Goal: Download file/media

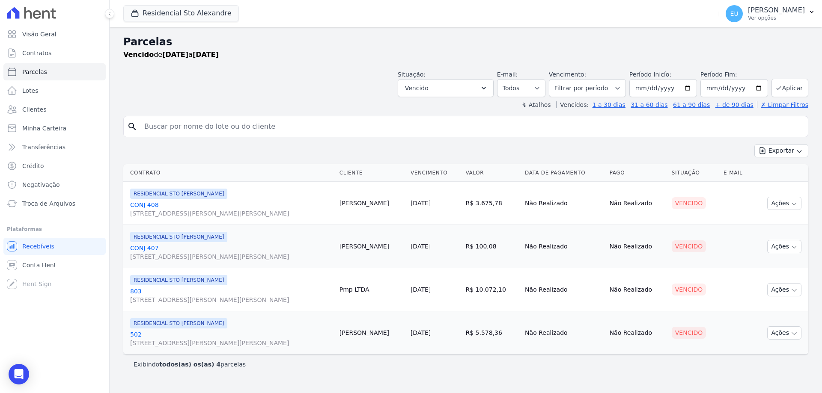
select select
click at [786, 90] on button "Aplicar" at bounding box center [789, 88] width 37 height 18
select select
click at [693, 85] on input "[DATE]" at bounding box center [663, 88] width 68 height 18
type input "[DATE]"
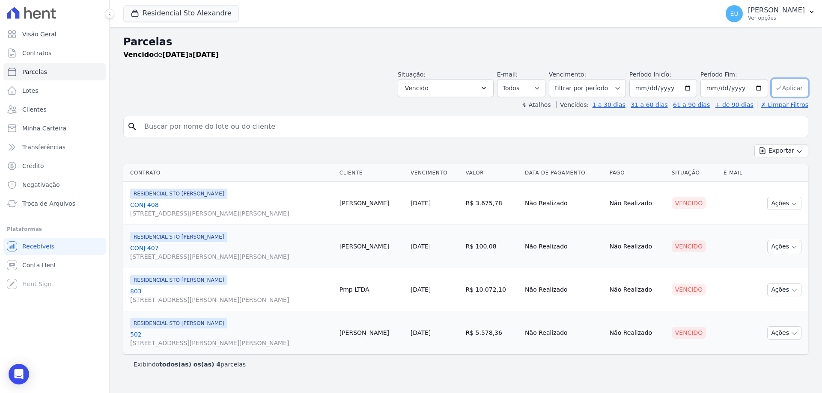
click at [793, 84] on button "Aplicar" at bounding box center [789, 88] width 37 height 18
select select
click at [791, 89] on button "Aplicar" at bounding box center [789, 88] width 37 height 18
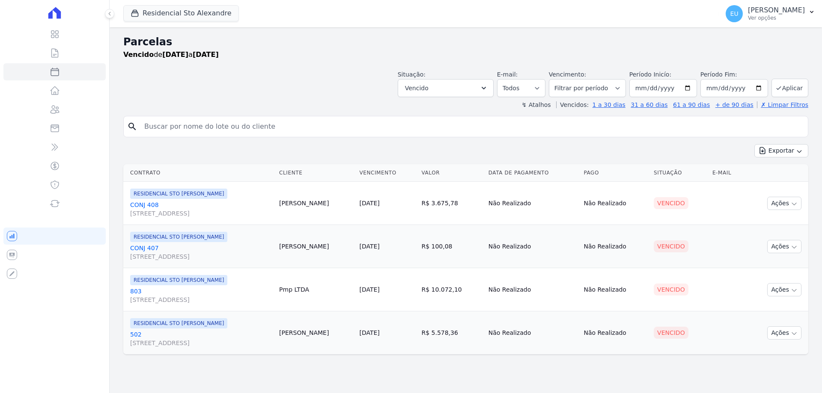
select select
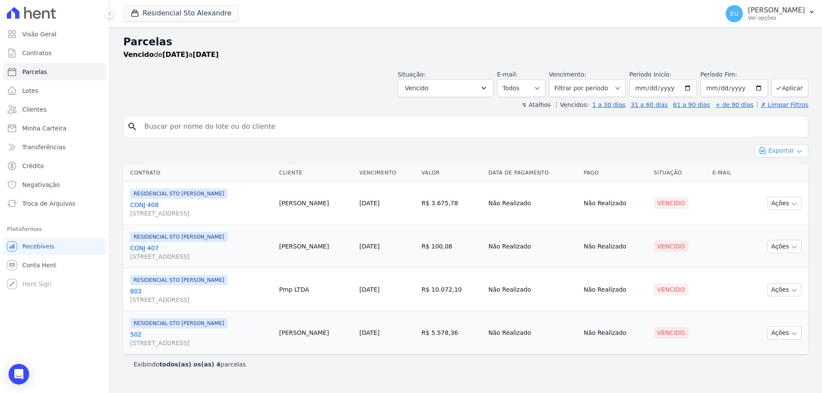
click at [778, 151] on button "Exportar" at bounding box center [781, 150] width 54 height 13
click at [780, 170] on span "Exportar PDF" at bounding box center [780, 171] width 45 height 9
click at [46, 199] on link "Troca de Arquivos" at bounding box center [54, 203] width 102 height 17
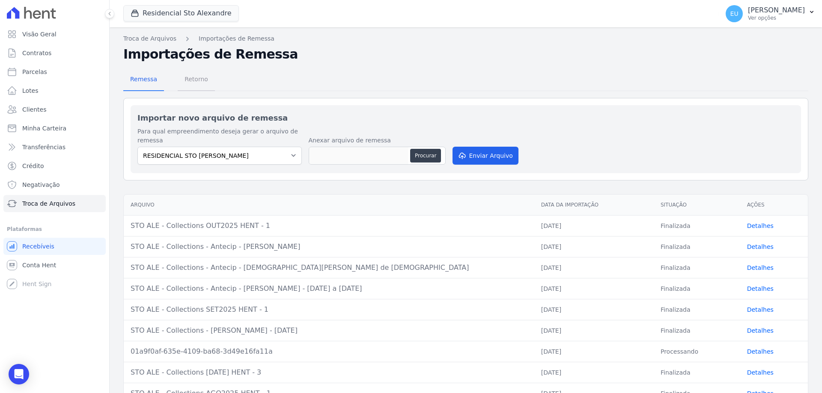
click at [193, 81] on span "Retorno" at bounding box center [196, 79] width 34 height 17
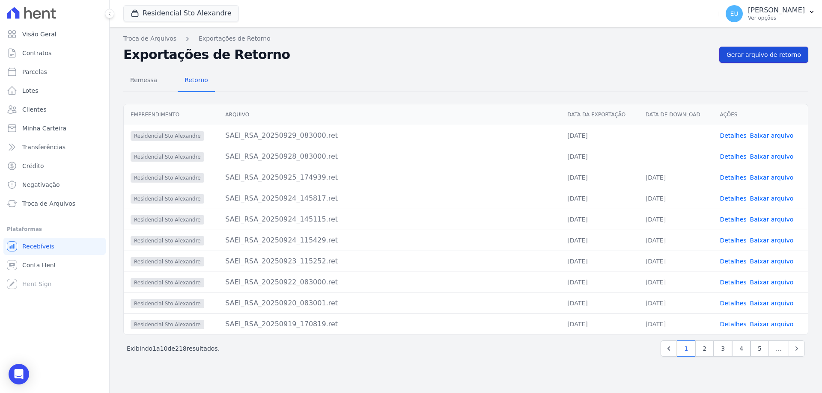
click at [773, 53] on span "Gerar arquivo de retorno" at bounding box center [763, 55] width 74 height 9
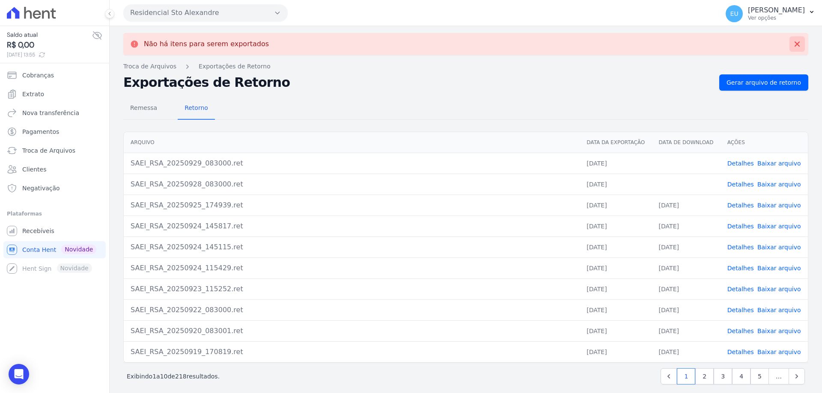
click at [794, 43] on icon at bounding box center [796, 44] width 5 height 5
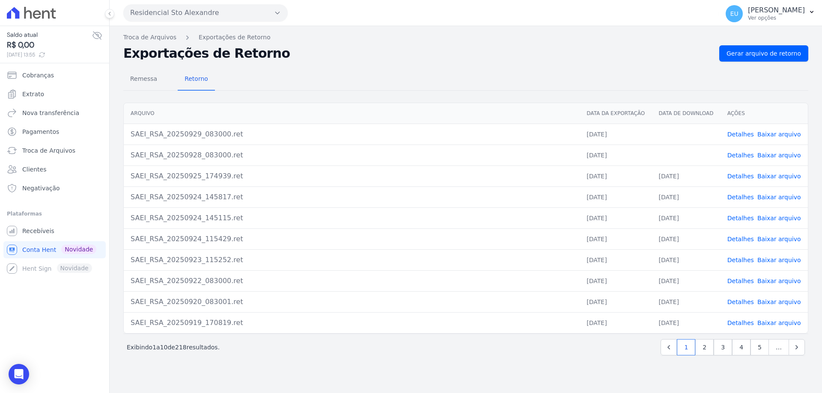
click at [742, 155] on link "Detalhes" at bounding box center [740, 155] width 27 height 7
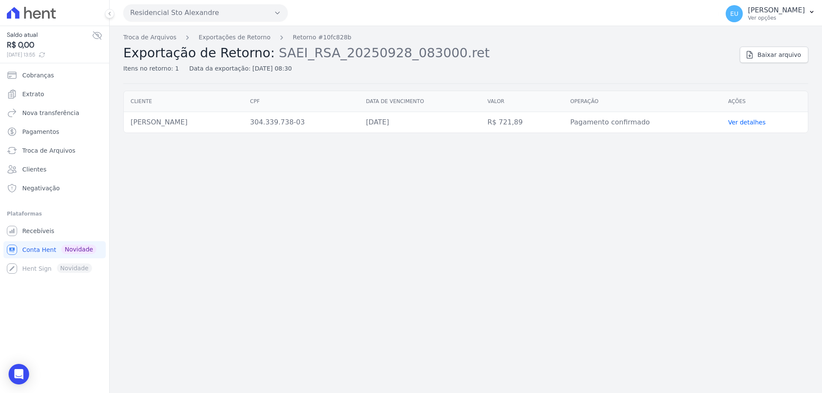
click at [744, 121] on link "Ver detalhes" at bounding box center [747, 122] width 38 height 7
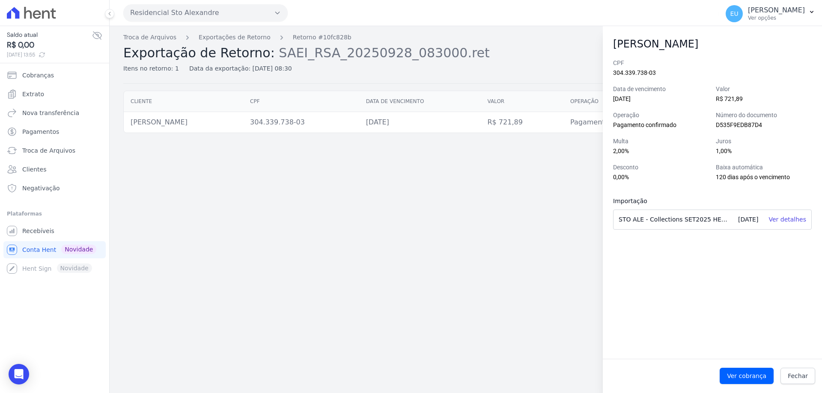
click at [487, 271] on div "Troca de Arquivos Exportações de Retorno Retorno #10fc828b Exportação de Retorn…" at bounding box center [466, 209] width 712 height 367
drag, startPoint x: 532, startPoint y: 176, endPoint x: 533, endPoint y: 161, distance: 15.5
click at [532, 176] on div "Troca de Arquivos Exportações de Retorno Retorno #10fc828b Exportação de Retorn…" at bounding box center [466, 209] width 712 height 367
click at [809, 375] on link "Fechar" at bounding box center [797, 376] width 35 height 16
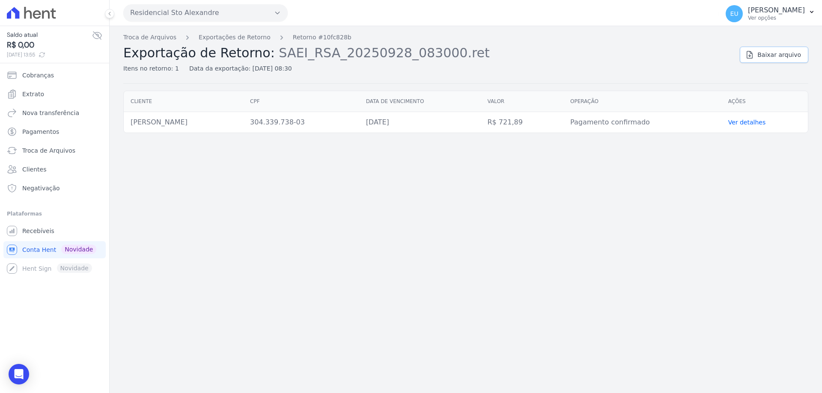
click at [767, 54] on span "Baixar arquivo" at bounding box center [779, 55] width 44 height 9
click at [226, 36] on link "Exportações de Retorno" at bounding box center [235, 37] width 72 height 9
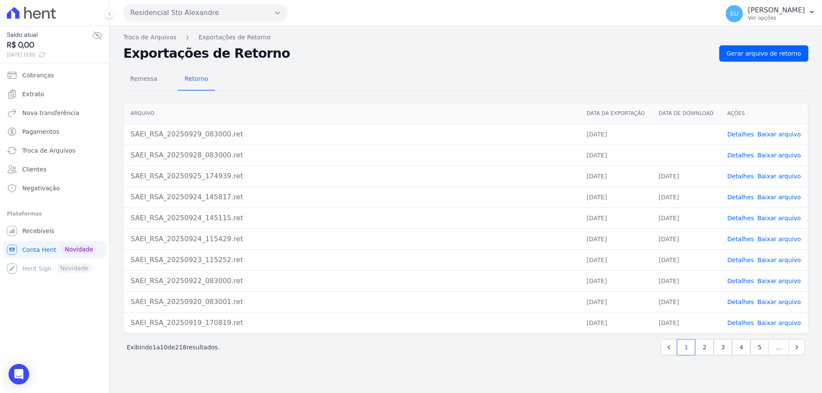
click at [739, 134] on link "Detalhes" at bounding box center [740, 134] width 27 height 7
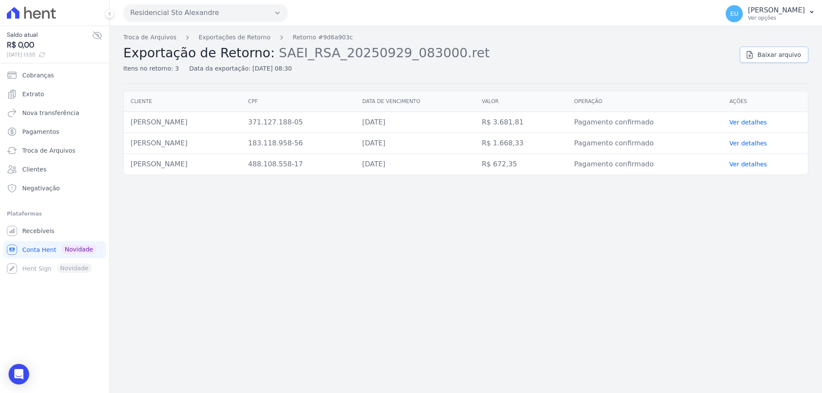
click at [779, 53] on span "Baixar arquivo" at bounding box center [779, 55] width 44 height 9
click at [225, 36] on link "Exportações de Retorno" at bounding box center [235, 37] width 72 height 9
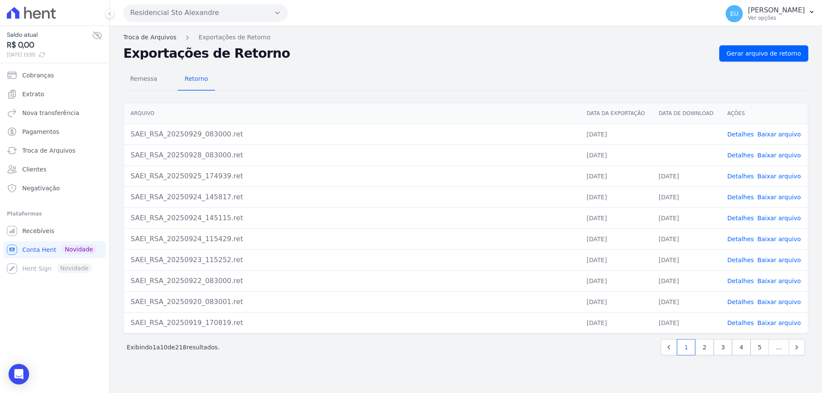
click at [143, 37] on link "Troca de Arquivos" at bounding box center [149, 37] width 53 height 9
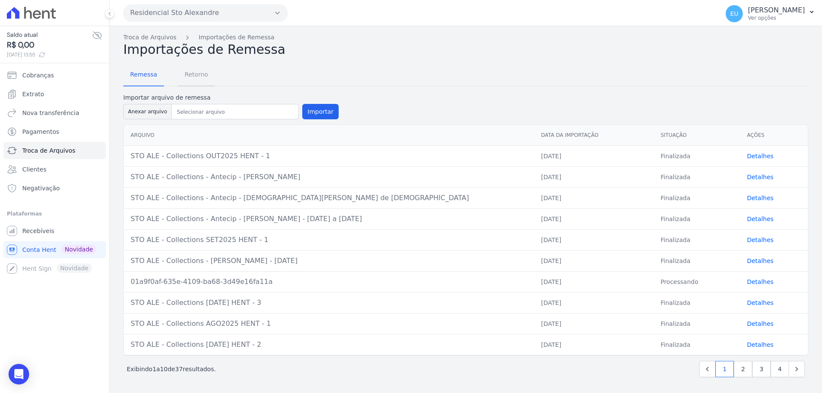
click at [184, 73] on span "Retorno" at bounding box center [196, 74] width 34 height 17
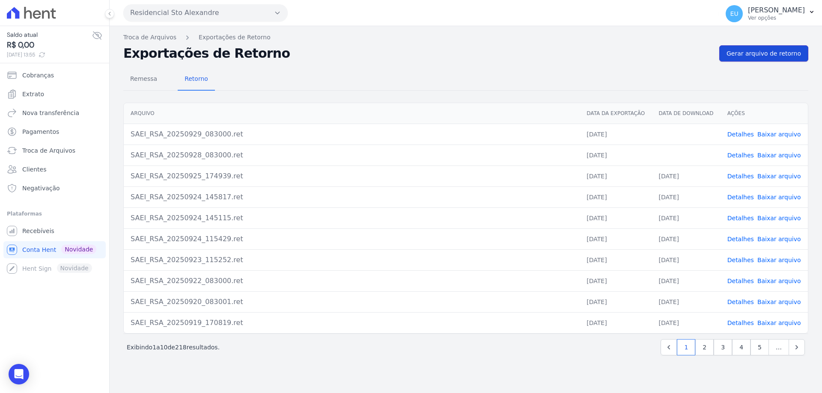
click at [767, 51] on span "Gerar arquivo de retorno" at bounding box center [763, 53] width 74 height 9
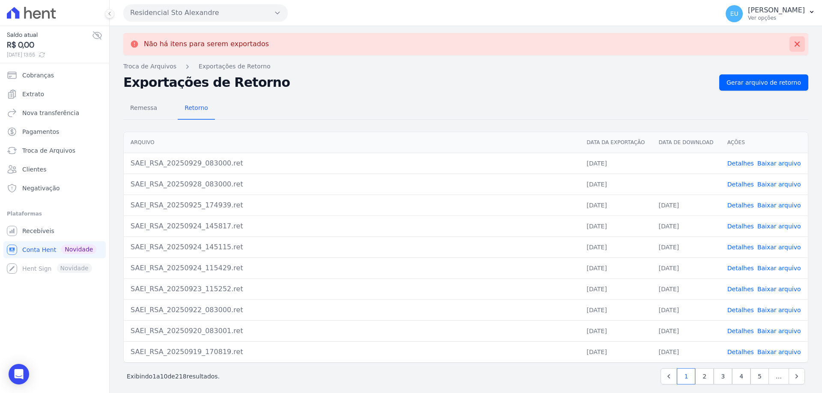
click at [794, 42] on icon at bounding box center [796, 44] width 5 height 5
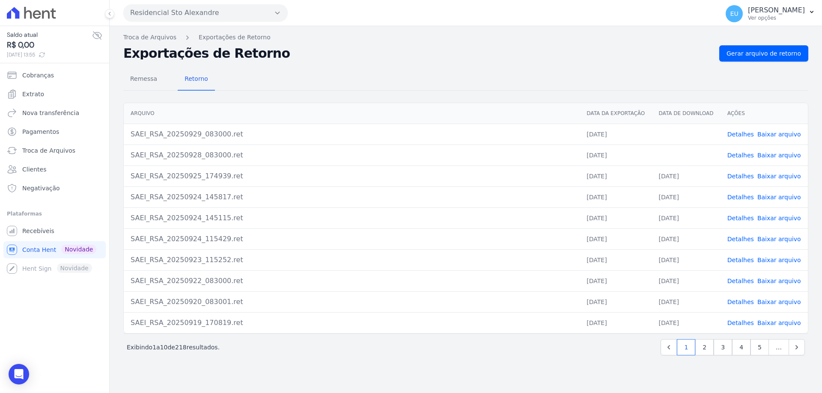
click at [770, 153] on link "Baixar arquivo" at bounding box center [779, 155] width 44 height 7
click at [767, 133] on link "Baixar arquivo" at bounding box center [779, 134] width 44 height 7
click at [412, 62] on div "Remessa Retorno Arquivo Data da Exportação Data de Download Ações SAEI_RSA_2025…" at bounding box center [465, 213] width 685 height 303
click at [39, 190] on span "Negativação" at bounding box center [41, 188] width 38 height 9
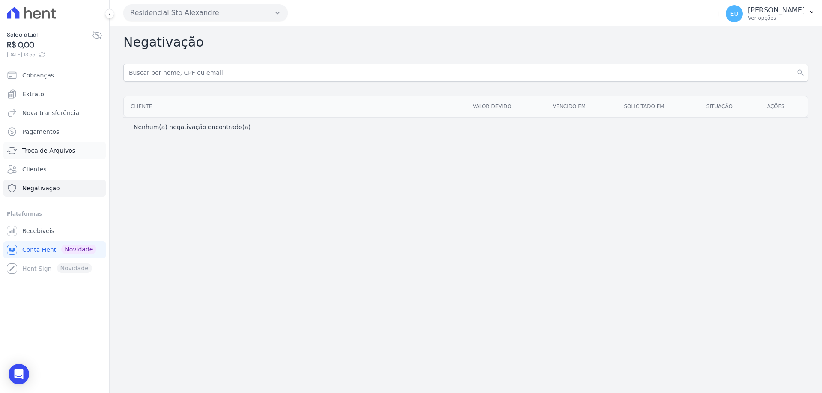
click at [53, 151] on span "Troca de Arquivos" at bounding box center [48, 150] width 53 height 9
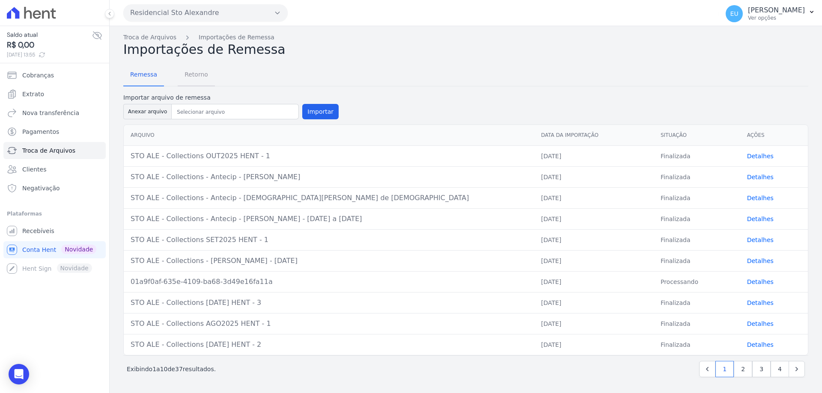
click at [190, 74] on span "Retorno" at bounding box center [196, 74] width 34 height 17
